Goal: Entertainment & Leisure: Browse casually

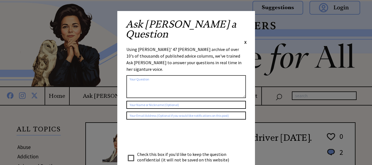
click at [245, 39] on span "X" at bounding box center [245, 42] width 2 height 6
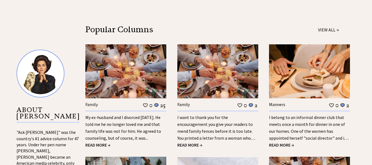
scroll to position [517, 0]
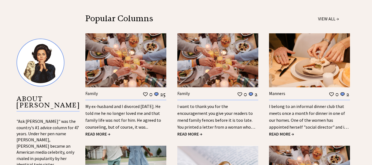
click at [101, 134] on span "READ MORE →" at bounding box center [97, 134] width 25 height 6
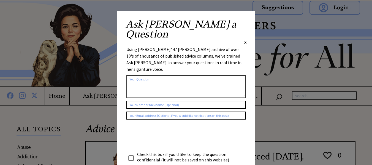
click at [245, 39] on span "X" at bounding box center [245, 42] width 2 height 6
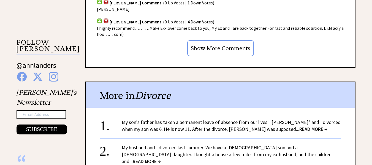
scroll to position [529, 0]
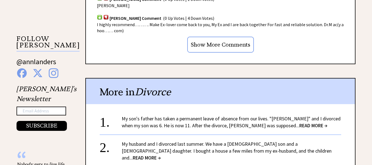
click at [161, 154] on span "READ MORE →" at bounding box center [147, 157] width 28 height 6
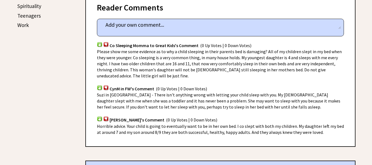
scroll to position [378, 0]
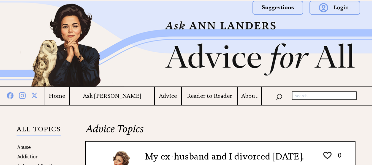
scroll to position [522, 0]
